Goal: Transaction & Acquisition: Book appointment/travel/reservation

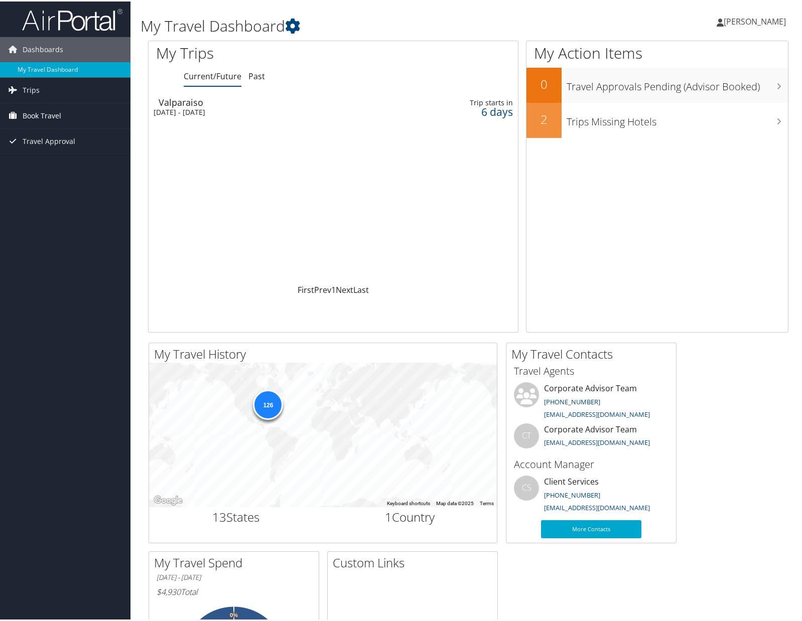
click at [47, 116] on span "Book Travel" at bounding box center [42, 114] width 39 height 25
click at [44, 165] on link "Book/Manage Online Trips" at bounding box center [65, 164] width 130 height 15
click at [39, 113] on span "Book Travel" at bounding box center [42, 114] width 39 height 25
click at [43, 161] on link "Book/Manage Online Trips" at bounding box center [65, 164] width 130 height 15
click at [47, 117] on span "Book Travel" at bounding box center [42, 114] width 39 height 25
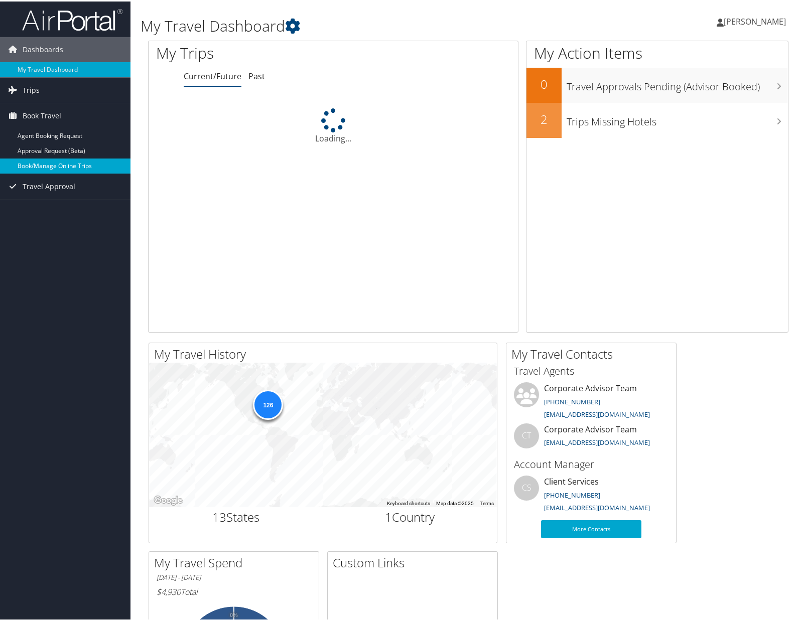
click at [48, 161] on link "Book/Manage Online Trips" at bounding box center [65, 164] width 130 height 15
